Goal: Find specific page/section: Find specific page/section

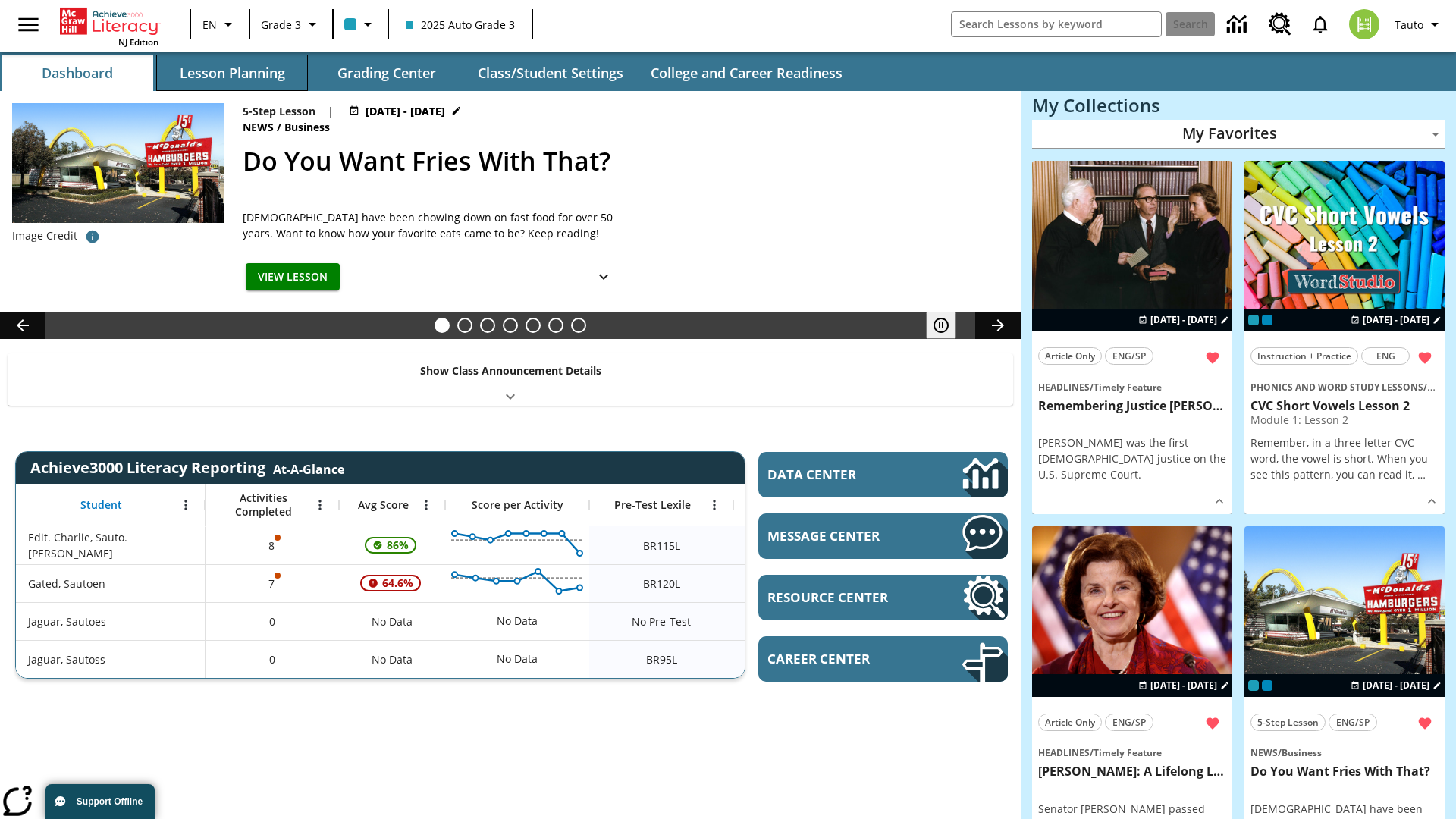
click at [232, 73] on button "Lesson Planning" at bounding box center [232, 72] width 152 height 37
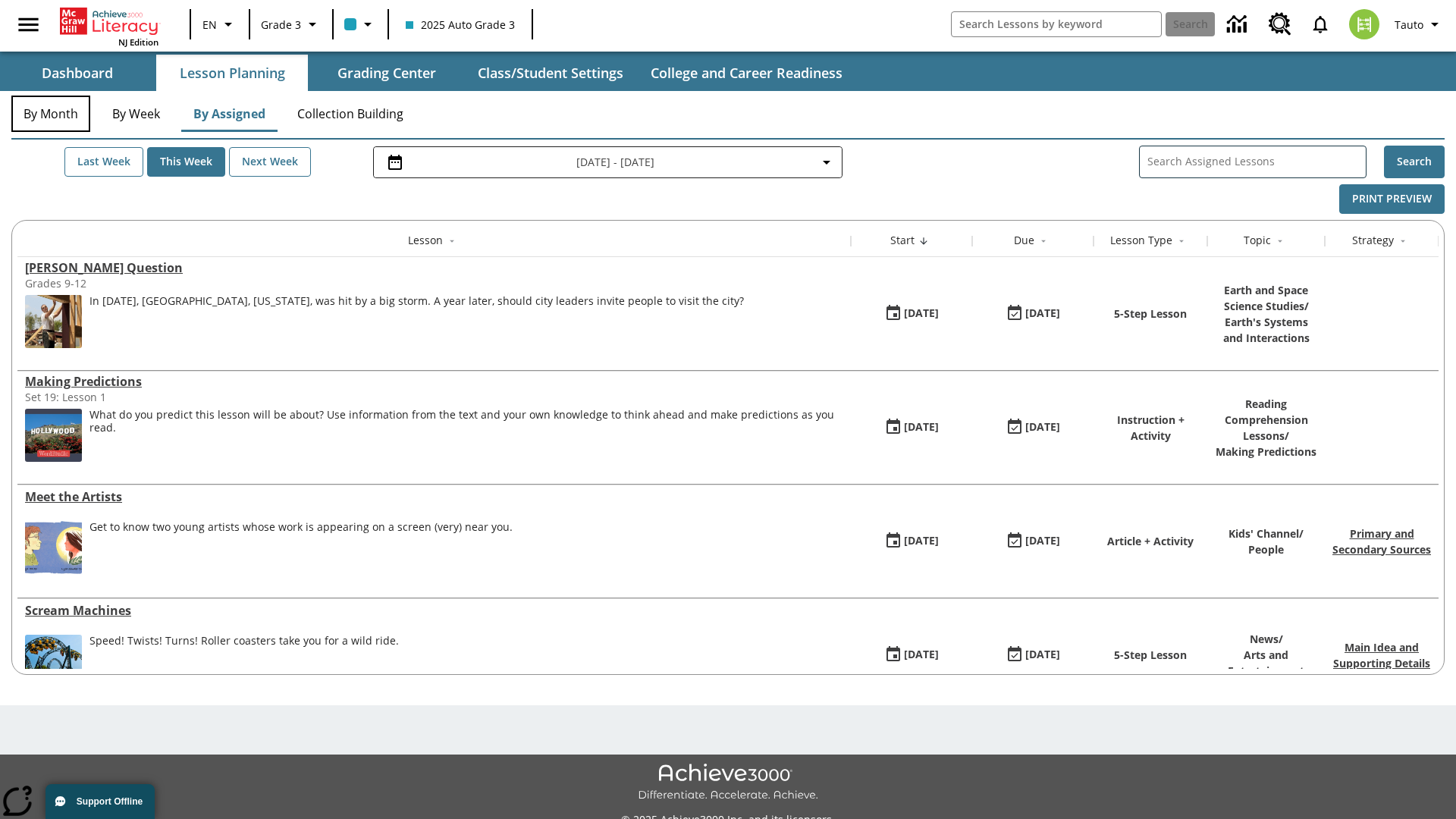
click at [50, 113] on button "By Month" at bounding box center [51, 113] width 79 height 37
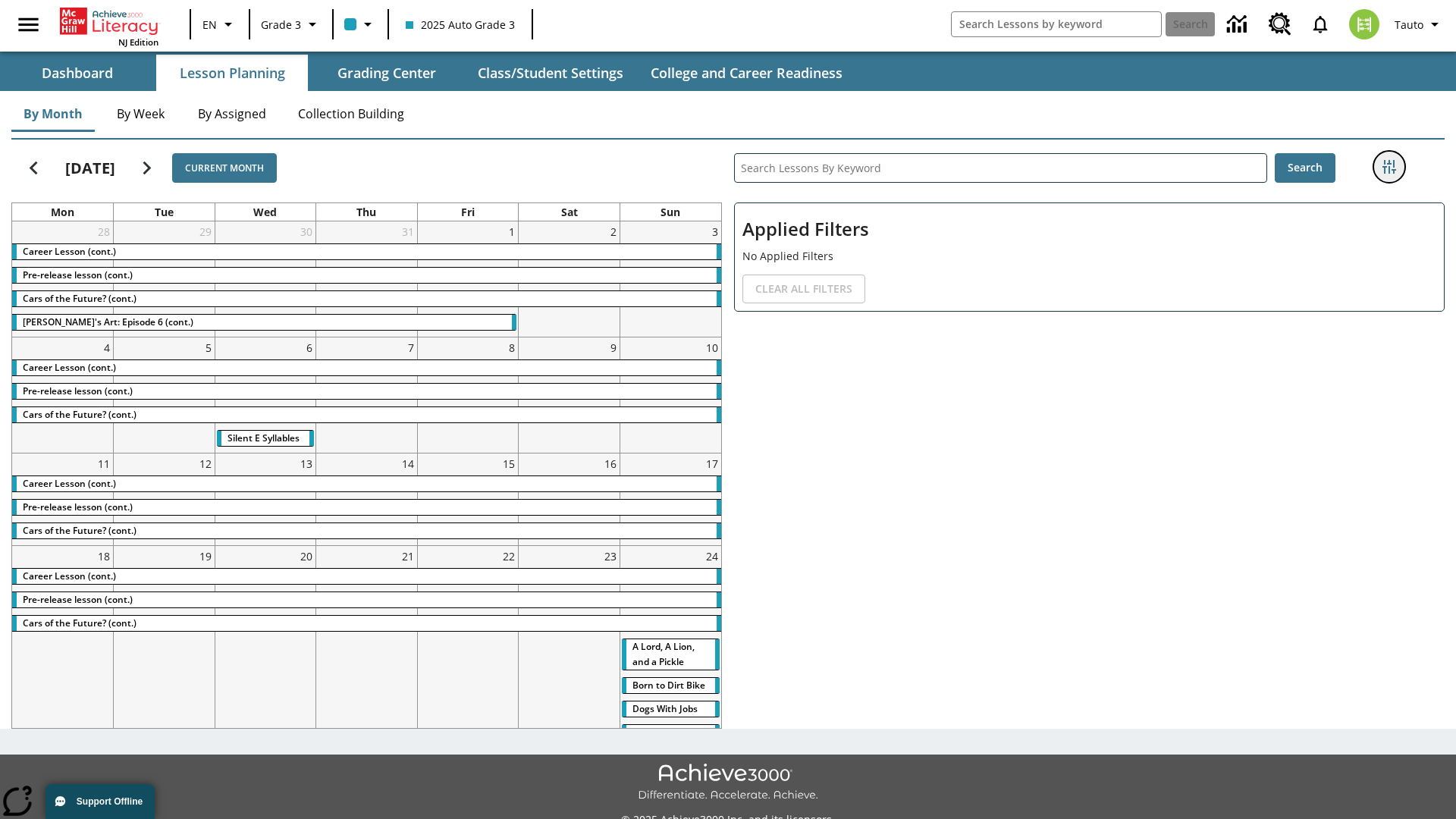
click at [1389, 167] on icon "Filters Side menu" at bounding box center [1390, 167] width 14 height 14
